Goal: Information Seeking & Learning: Learn about a topic

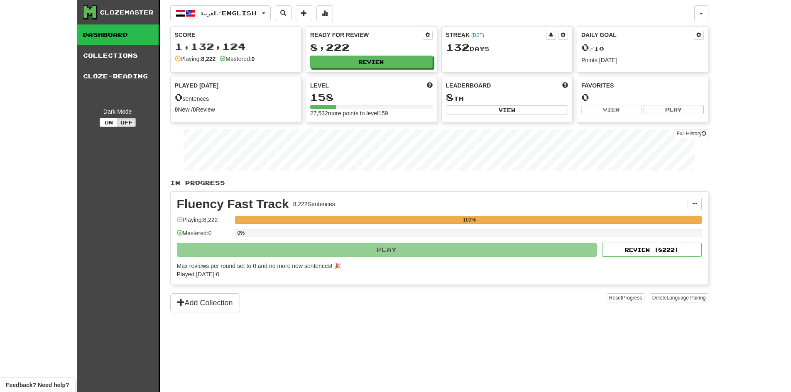
click at [352, 70] on div "Ready for Review 8,222 Review" at bounding box center [371, 50] width 131 height 46
click at [349, 66] on button "Review" at bounding box center [372, 62] width 123 height 12
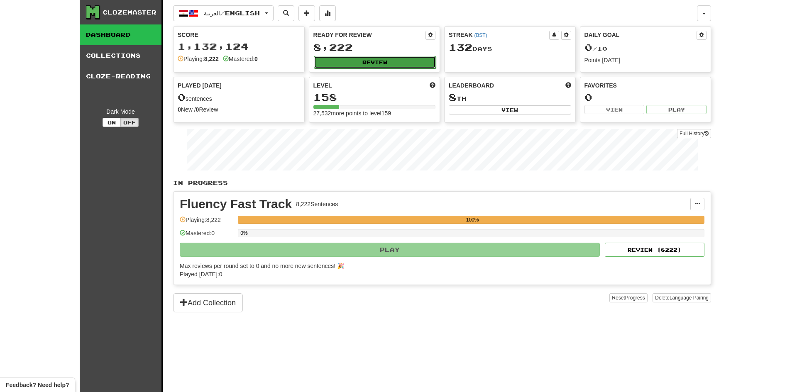
select select "********"
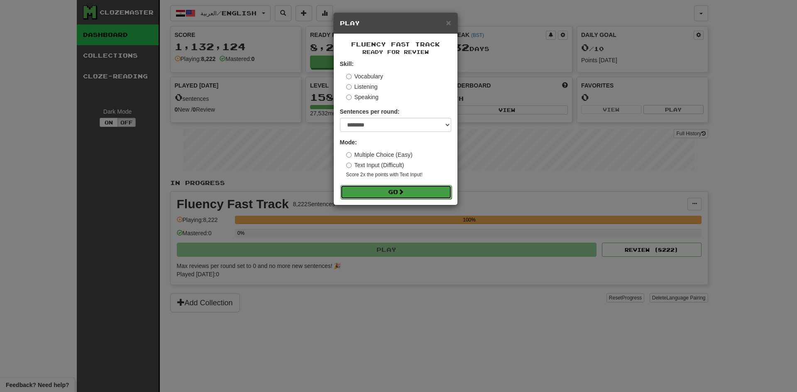
click at [397, 188] on button "Go" at bounding box center [396, 192] width 111 height 14
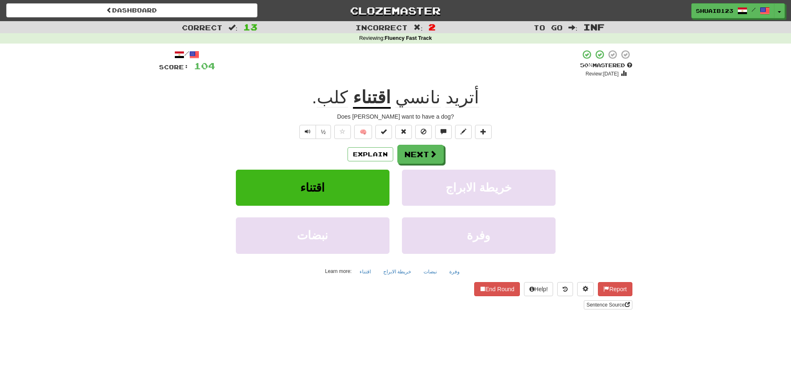
click at [387, 100] on u "اقتناء" at bounding box center [372, 98] width 38 height 21
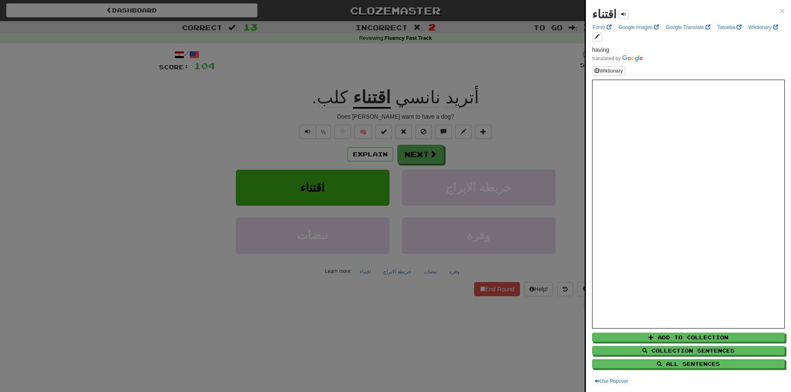
click at [221, 113] on div at bounding box center [395, 196] width 791 height 392
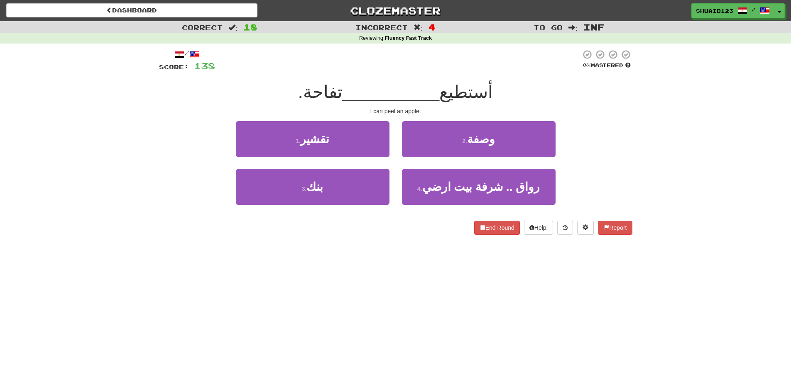
click at [96, 159] on div "Correct : 18 Incorrect : 4 To go : Inf Reviewing : Fluency Fast Track / Score: …" at bounding box center [395, 134] width 791 height 226
click at [627, 137] on div "1 . ستثق 2 . تجفيف" at bounding box center [396, 145] width 498 height 48
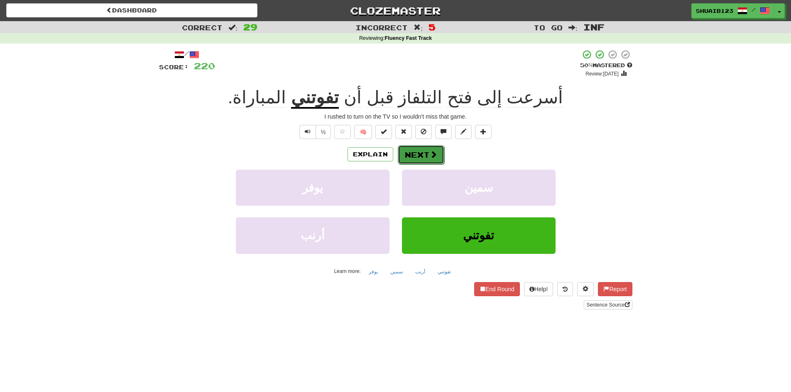
click at [418, 160] on button "Next" at bounding box center [421, 154] width 47 height 19
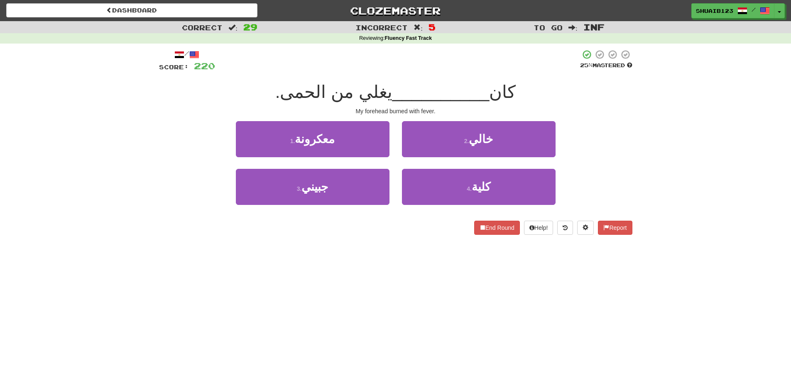
click at [616, 172] on div "3 . جبيني 4 . كلية" at bounding box center [396, 193] width 498 height 48
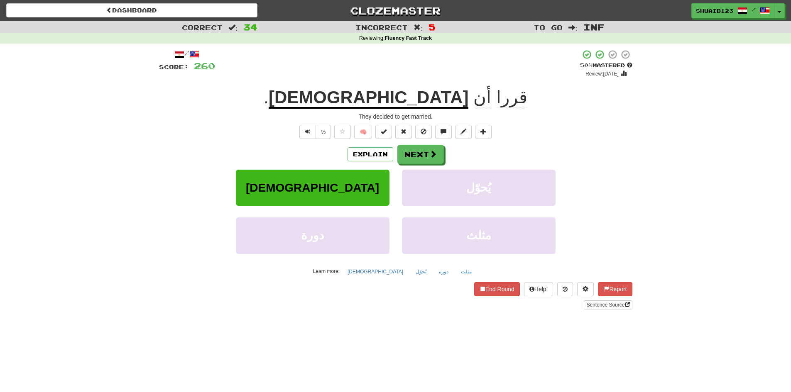
click at [627, 172] on div "يتزوجا يُحوّل" at bounding box center [396, 194] width 498 height 48
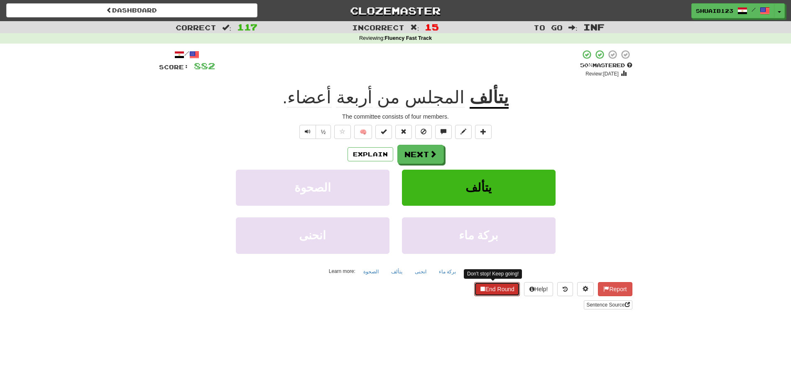
click at [496, 284] on button "End Round" at bounding box center [497, 289] width 46 height 14
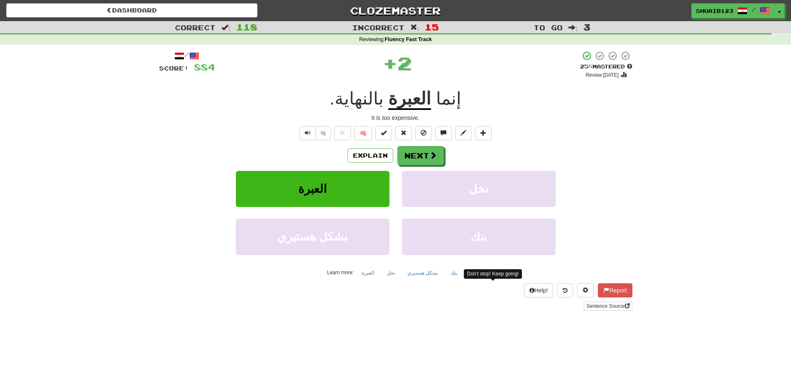
click at [412, 99] on u "العبرة" at bounding box center [409, 99] width 43 height 21
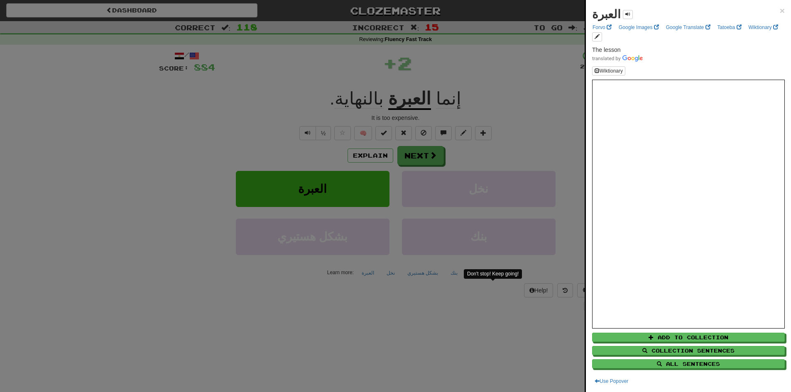
click at [221, 113] on div at bounding box center [395, 196] width 791 height 392
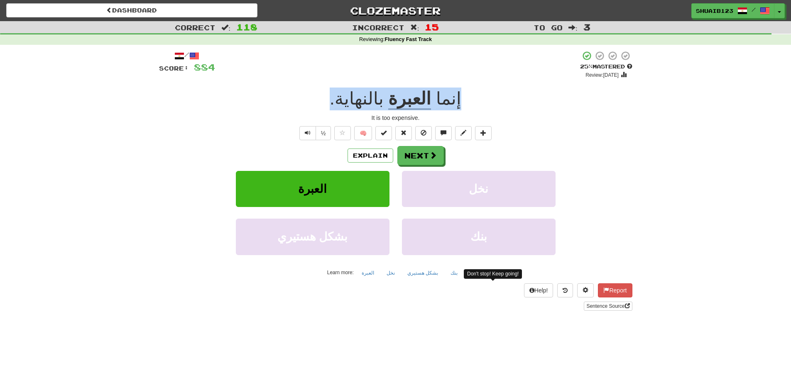
drag, startPoint x: 486, startPoint y: 93, endPoint x: 296, endPoint y: 92, distance: 190.2
click at [296, 92] on div "إنما العبرة بالنهاية ." at bounding box center [395, 99] width 473 height 23
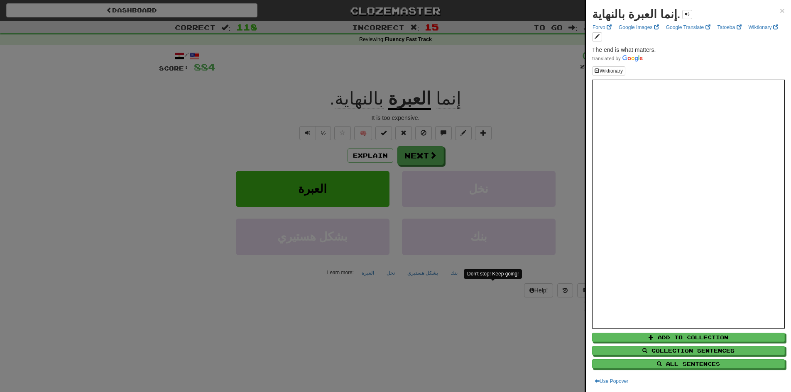
click at [214, 108] on div at bounding box center [395, 196] width 791 height 392
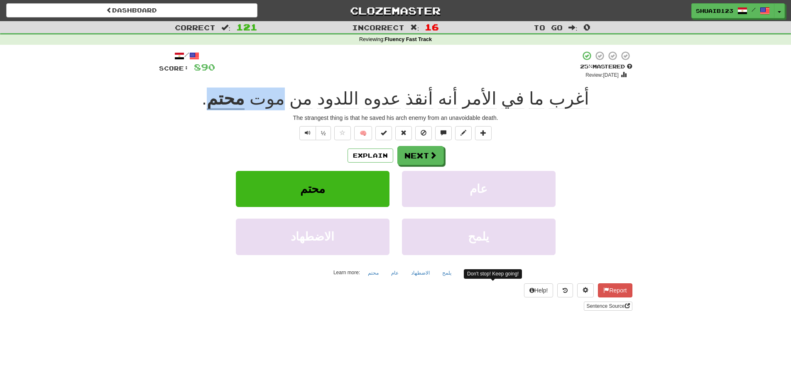
drag, startPoint x: 309, startPoint y: 96, endPoint x: 251, endPoint y: 91, distance: 58.8
click at [251, 91] on div "أغرب ما في الأمر أنه أنقذ عدوه اللدود من موت محتم ." at bounding box center [395, 99] width 473 height 23
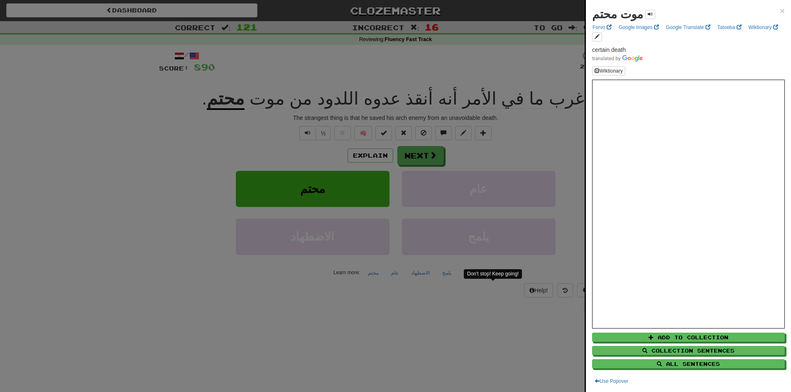
click at [194, 108] on div at bounding box center [395, 196] width 791 height 392
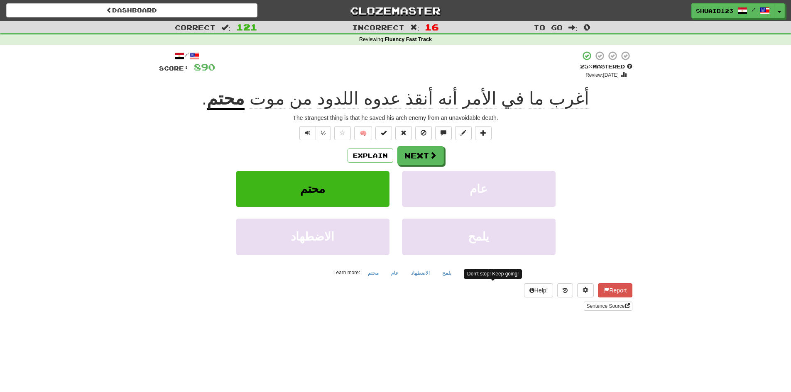
click at [245, 100] on u "محتم" at bounding box center [226, 99] width 38 height 21
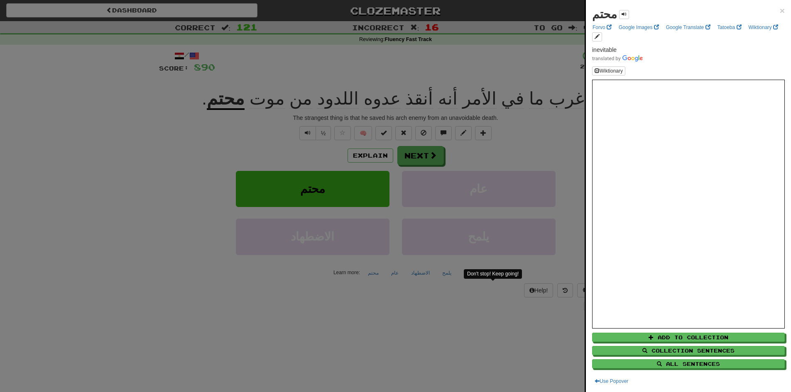
click at [208, 110] on div at bounding box center [395, 196] width 791 height 392
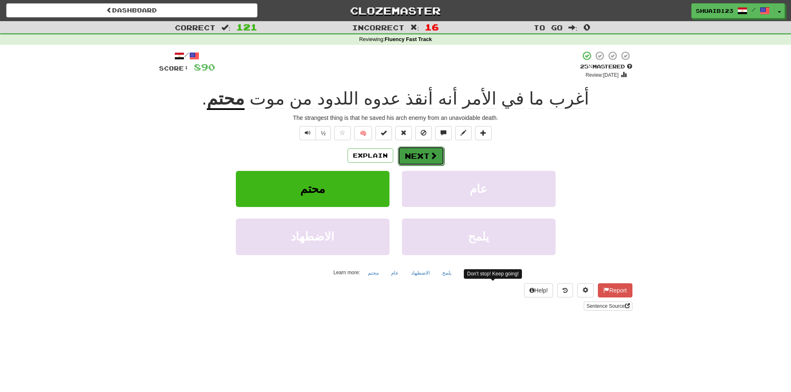
click at [431, 152] on span at bounding box center [433, 155] width 7 height 7
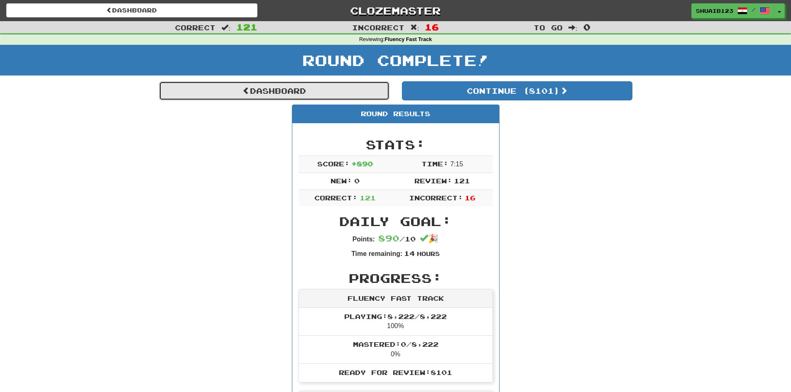
click at [337, 83] on link "Dashboard" at bounding box center [274, 90] width 231 height 19
